Goal: Task Accomplishment & Management: Manage account settings

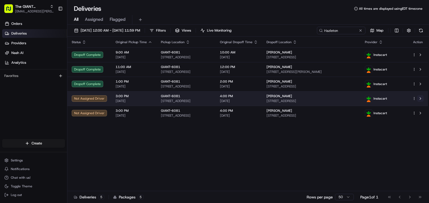
click at [422, 97] on button at bounding box center [420, 98] width 6 height 6
click at [211, 97] on div "GIANT-6081" at bounding box center [186, 96] width 50 height 4
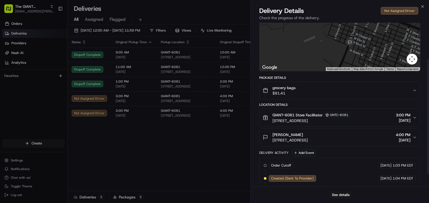
scroll to position [54, 0]
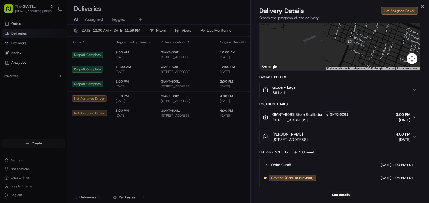
click at [415, 135] on icon "button" at bounding box center [415, 137] width 4 height 4
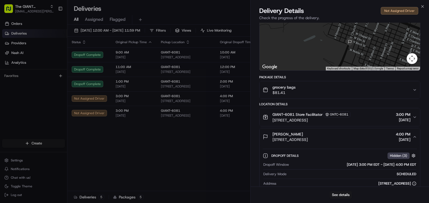
click at [415, 135] on icon "button" at bounding box center [415, 137] width 4 height 4
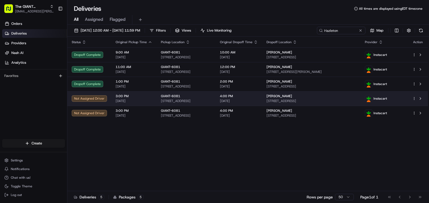
click at [239, 102] on span "08/24/2025" at bounding box center [239, 101] width 38 height 4
click at [99, 97] on div "Not Assigned Driver" at bounding box center [89, 98] width 35 height 6
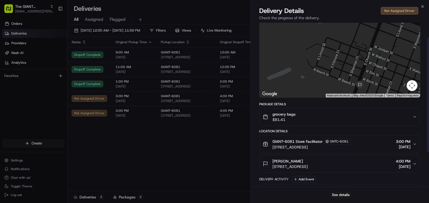
scroll to position [0, 0]
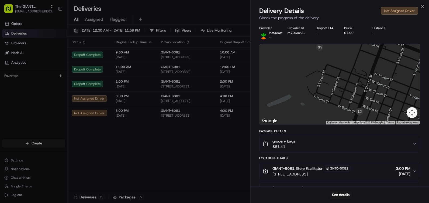
click at [411, 10] on div "Not Assigned Driver" at bounding box center [399, 11] width 37 height 8
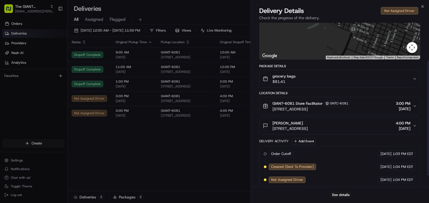
scroll to position [69, 0]
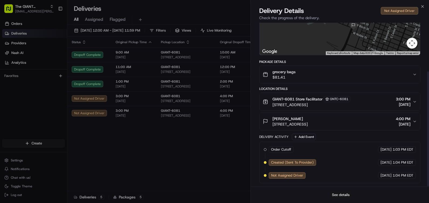
click at [341, 194] on button "See details" at bounding box center [341, 195] width 22 height 8
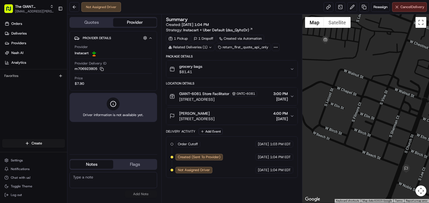
click at [410, 11] on button "Cancel Delivery" at bounding box center [409, 7] width 35 height 10
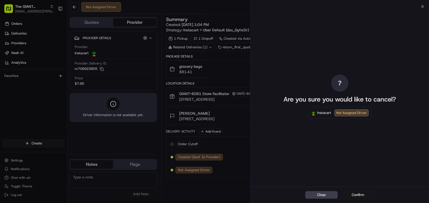
click at [355, 193] on button "Confirm" at bounding box center [358, 195] width 32 height 8
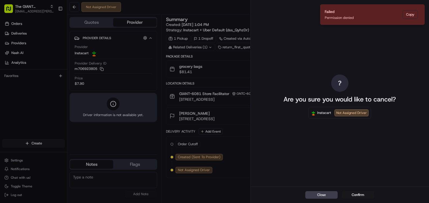
click at [358, 118] on div "Instacart Not Assigned Driver" at bounding box center [339, 113] width 63 height 12
click at [324, 191] on div "Close Confirm" at bounding box center [340, 194] width 178 height 16
click at [325, 195] on button "Close" at bounding box center [321, 195] width 32 height 8
